Goal: Transaction & Acquisition: Purchase product/service

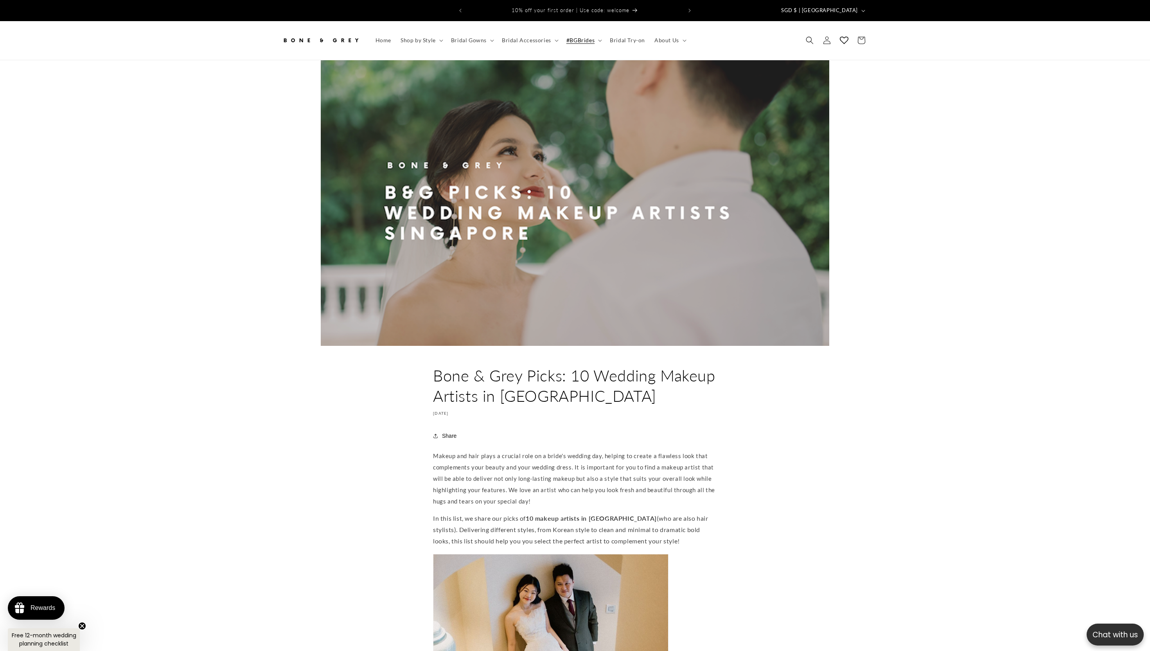
click at [308, 29] on link at bounding box center [321, 40] width 84 height 23
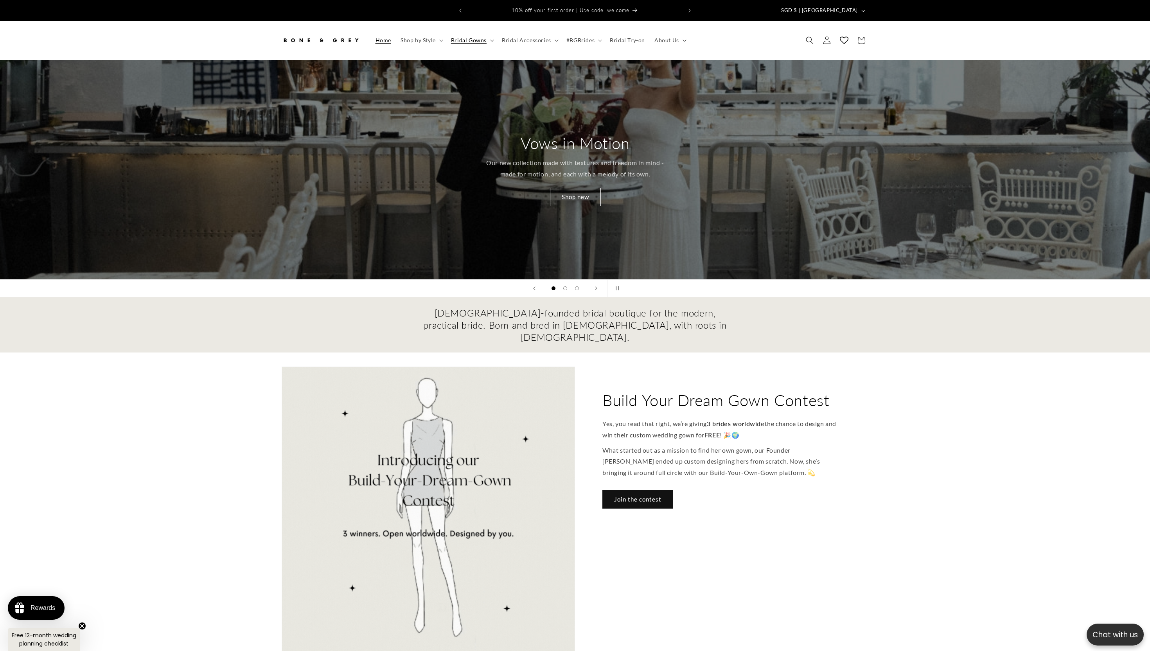
click at [487, 41] on summary "Bridal Gowns" at bounding box center [471, 40] width 51 height 16
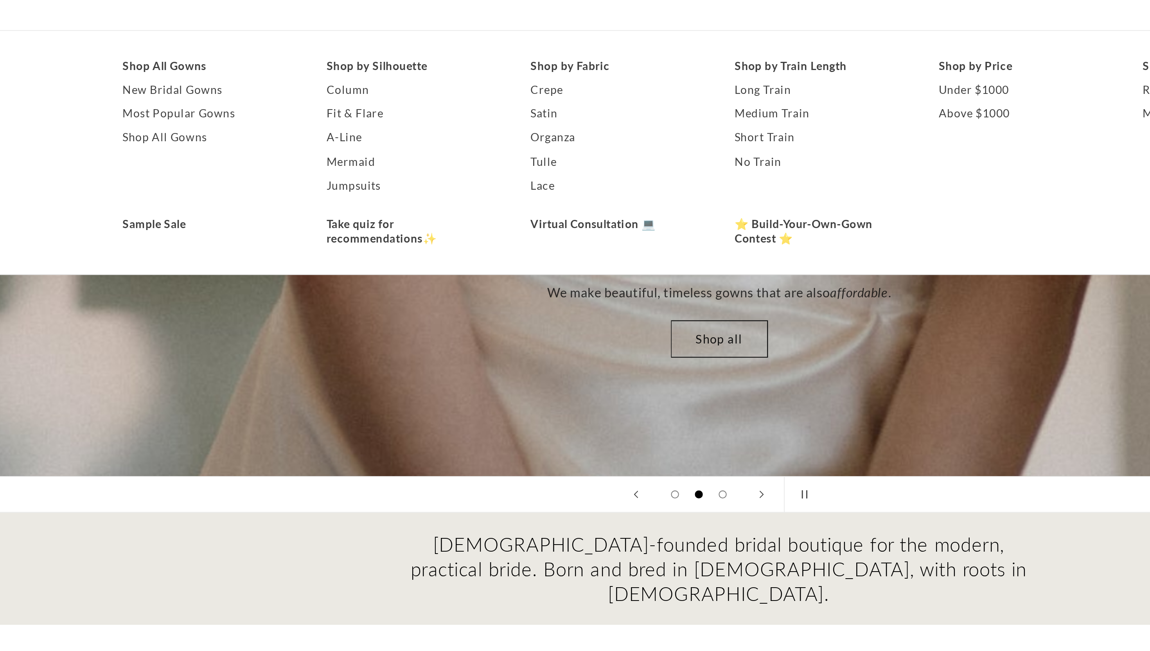
scroll to position [0, 215]
click at [598, 83] on link "Long Train" at bounding box center [625, 89] width 85 height 12
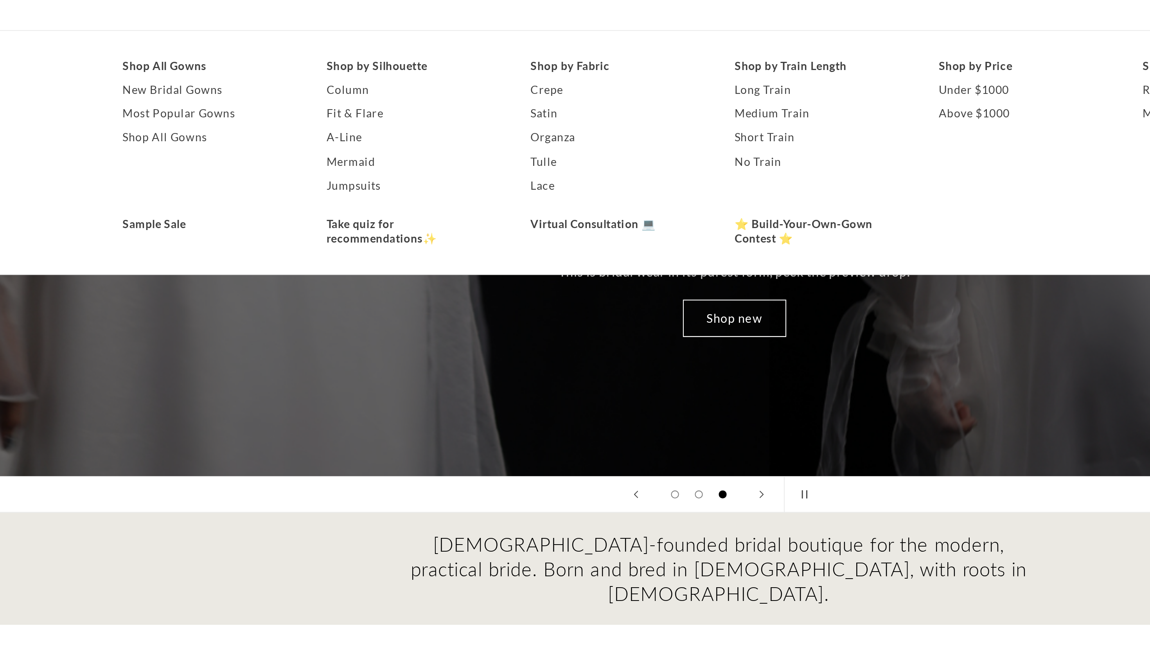
scroll to position [0, 2301]
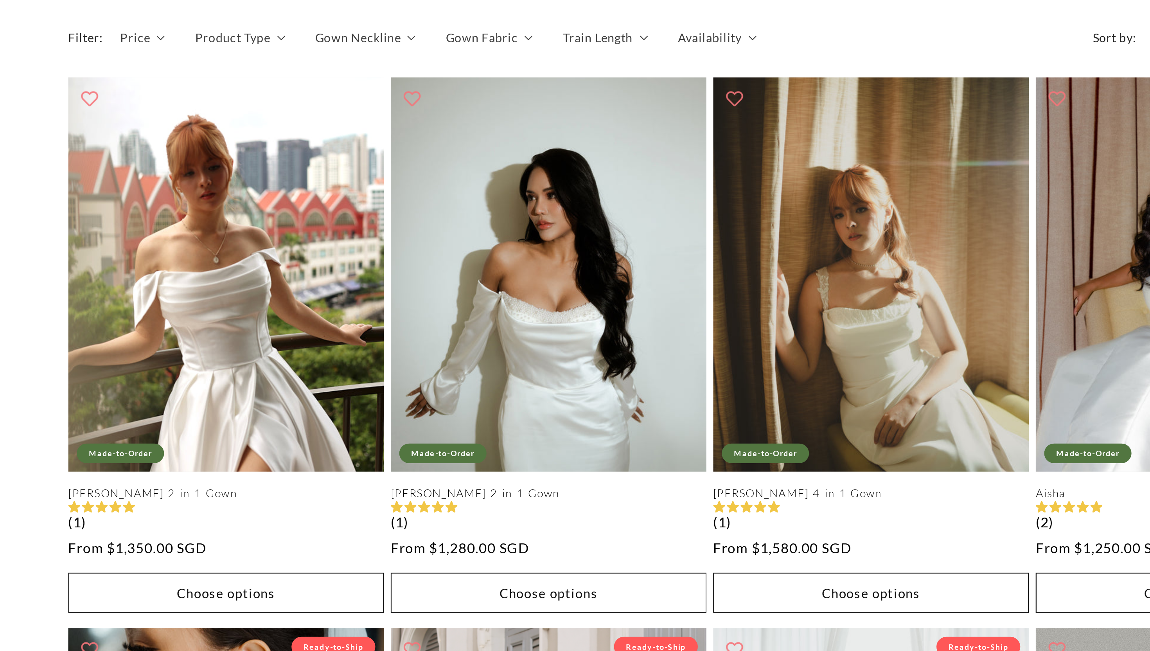
scroll to position [0, 430]
